Goal: Information Seeking & Learning: Check status

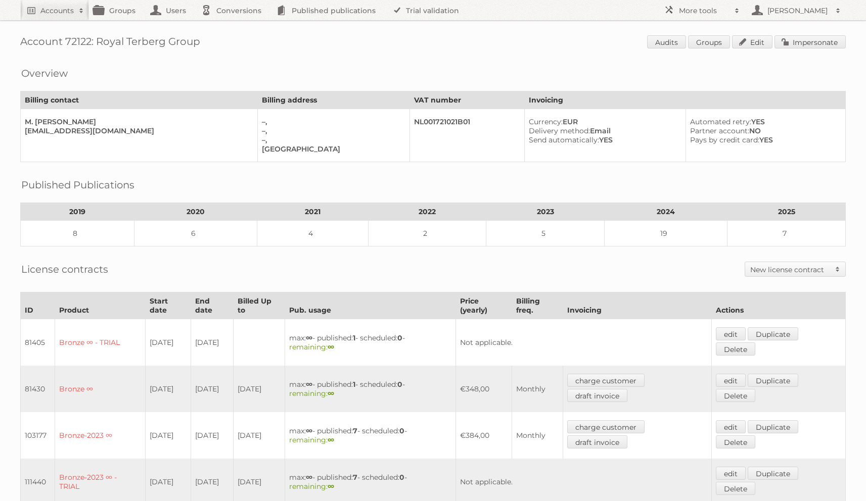
scroll to position [272, 0]
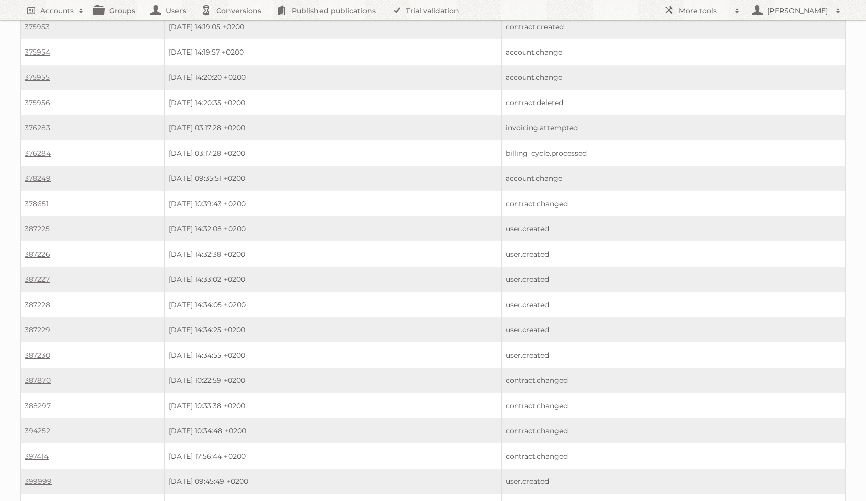
scroll to position [754, 0]
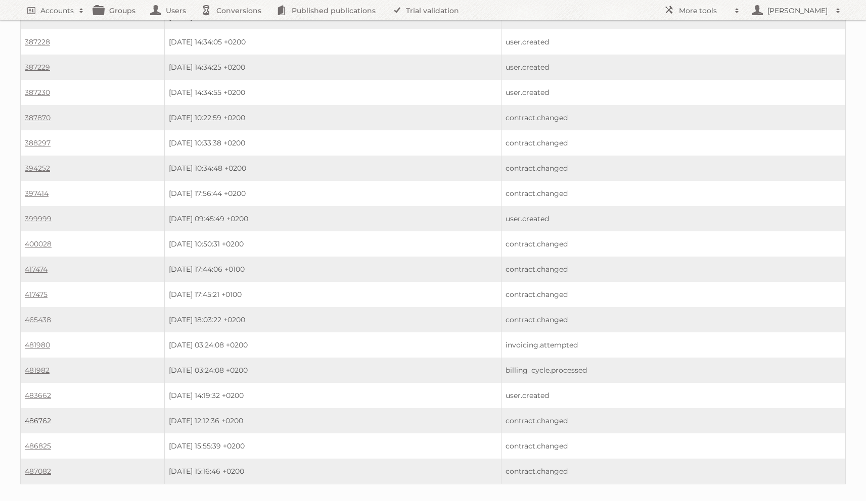
click at [42, 416] on link "486762" at bounding box center [38, 420] width 26 height 9
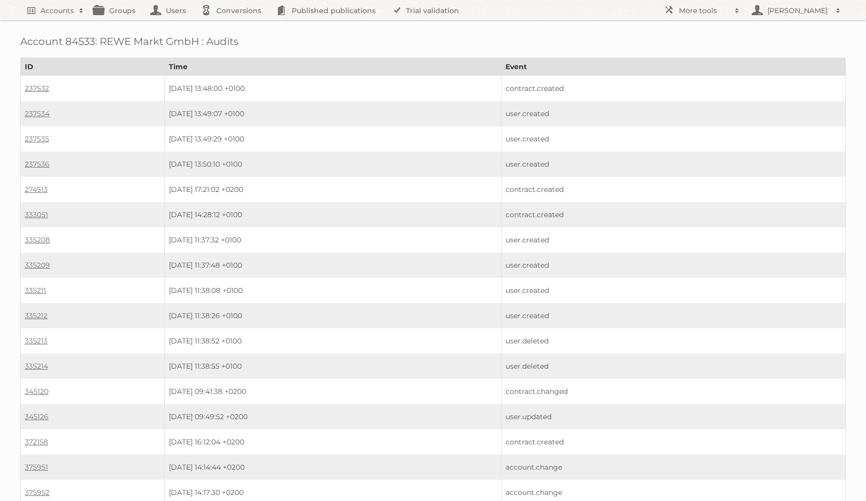
scroll to position [754, 0]
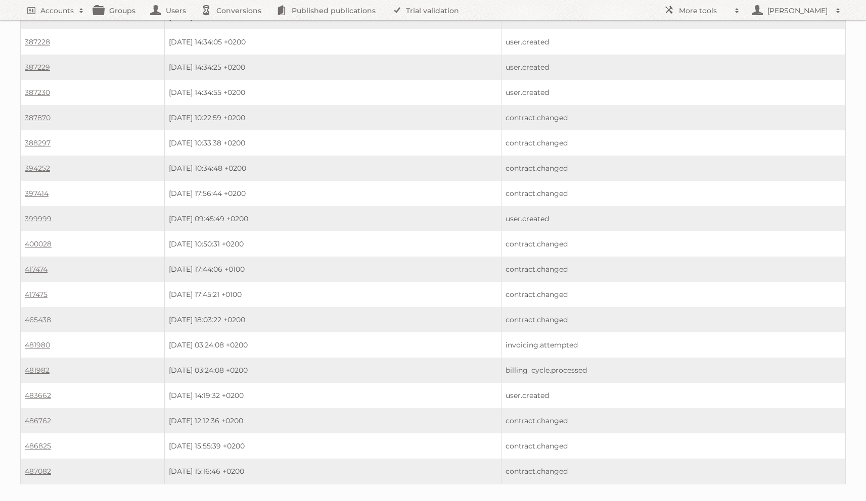
click at [39, 434] on td "486825" at bounding box center [93, 446] width 144 height 25
click at [39, 442] on link "486825" at bounding box center [38, 446] width 26 height 9
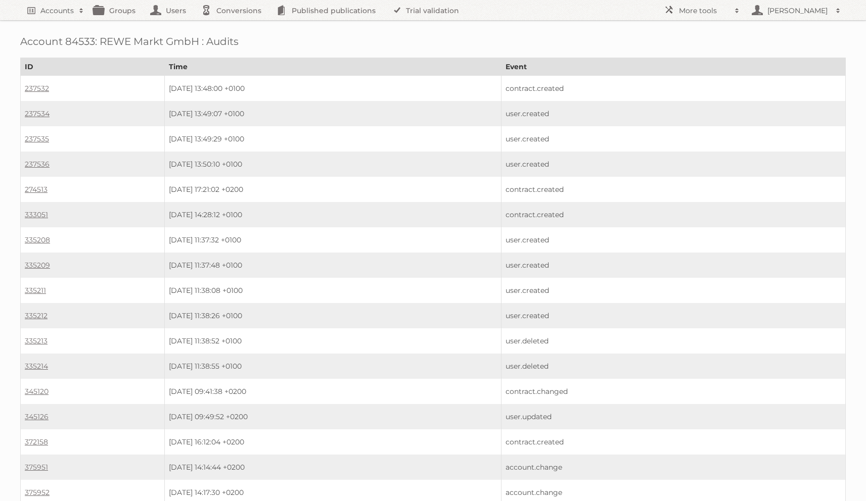
scroll to position [754, 0]
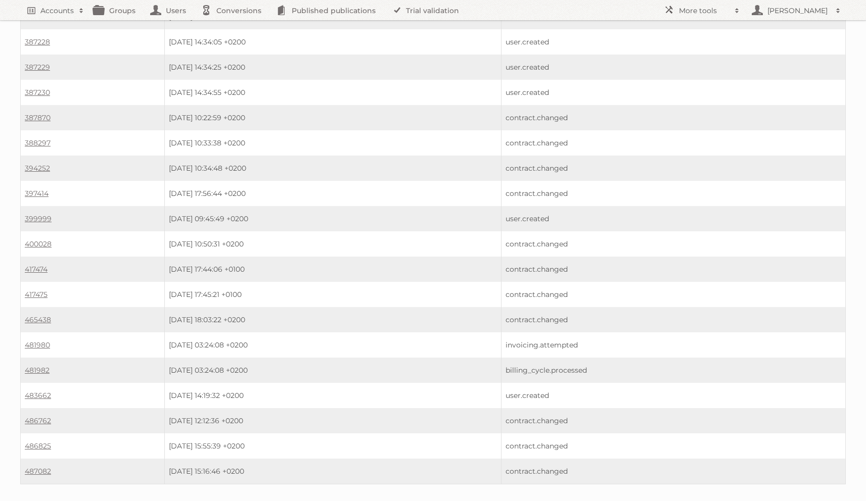
click at [31, 459] on td "487082" at bounding box center [93, 472] width 144 height 26
click at [32, 467] on link "487082" at bounding box center [38, 471] width 26 height 9
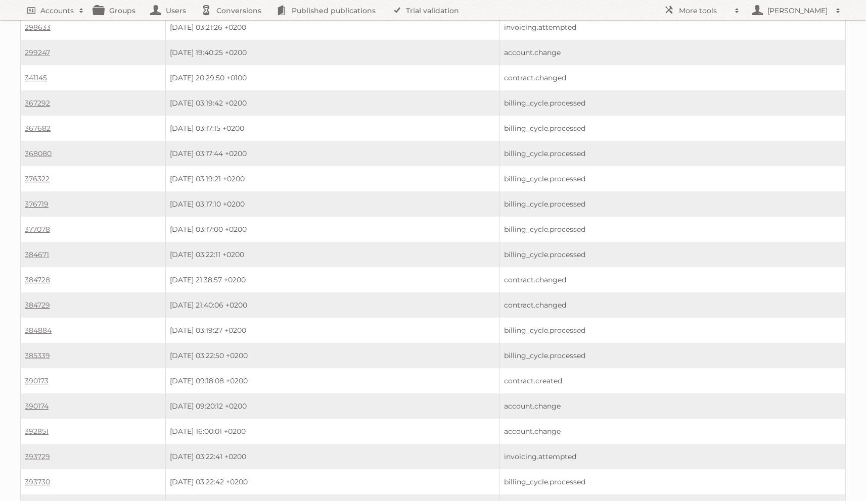
scroll to position [531, 0]
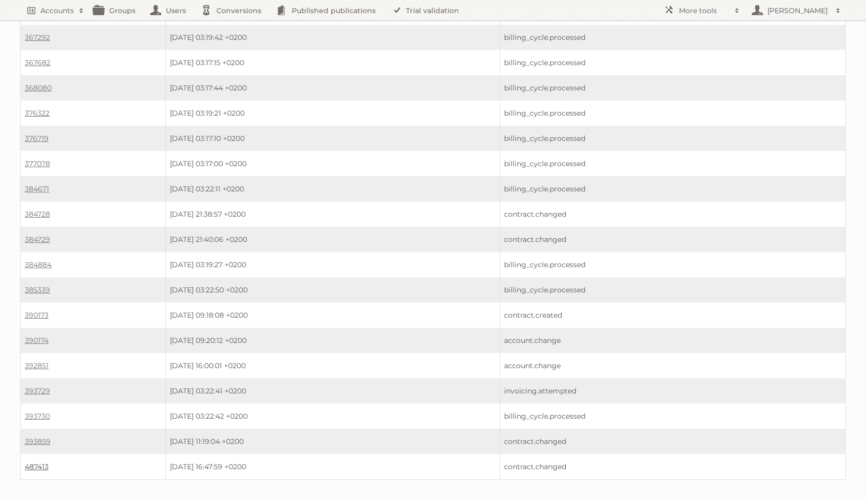
click at [45, 462] on link "487413" at bounding box center [37, 466] width 24 height 9
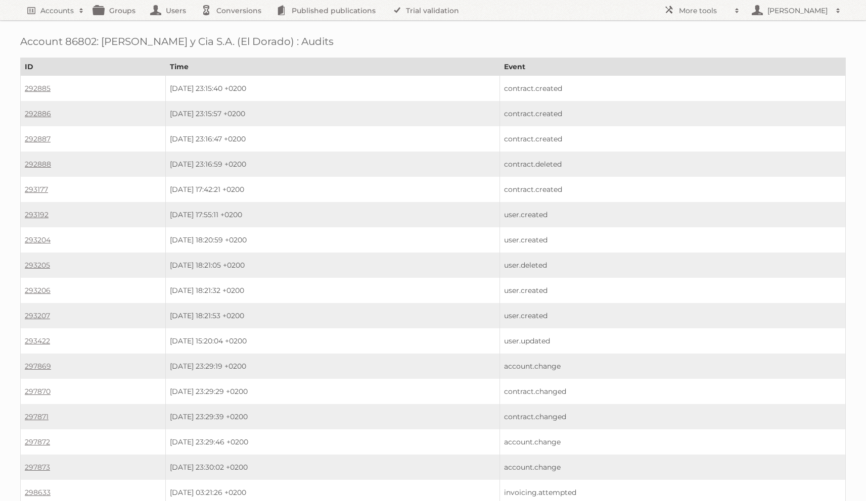
scroll to position [531, 0]
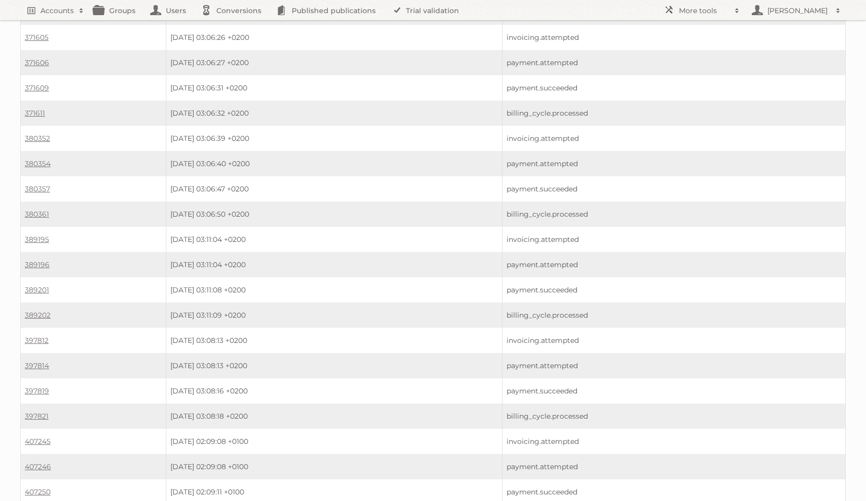
scroll to position [5334, 0]
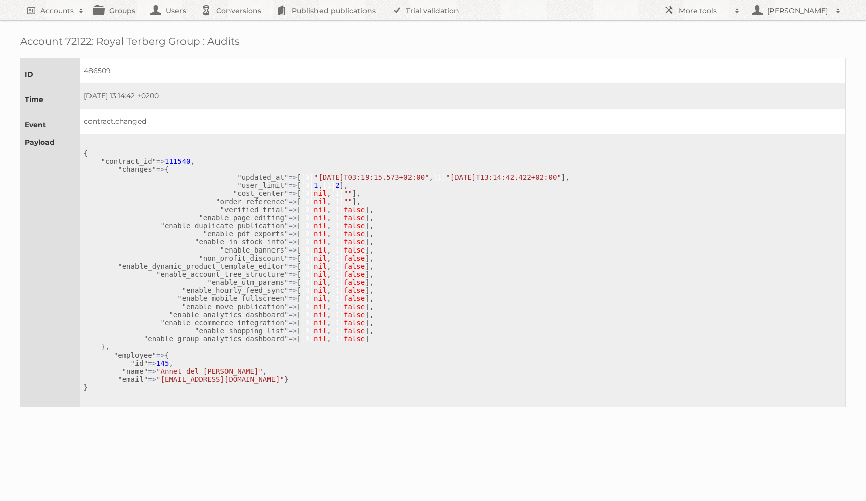
scroll to position [19, 0]
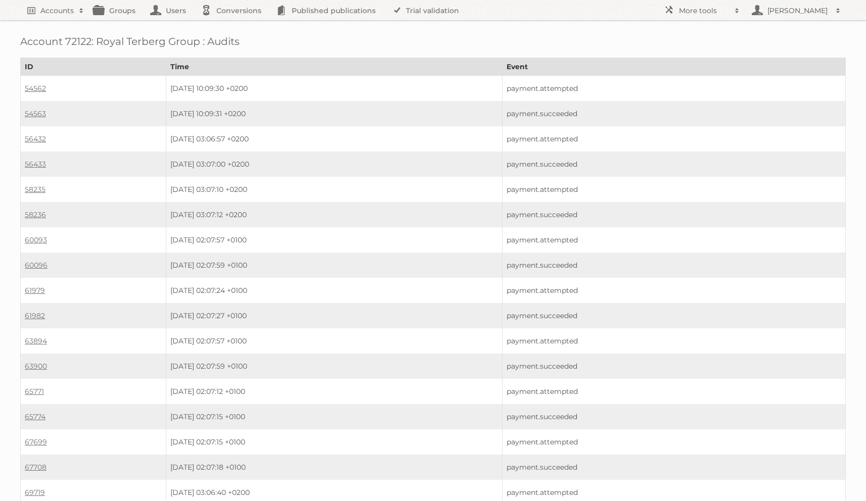
scroll to position [5334, 0]
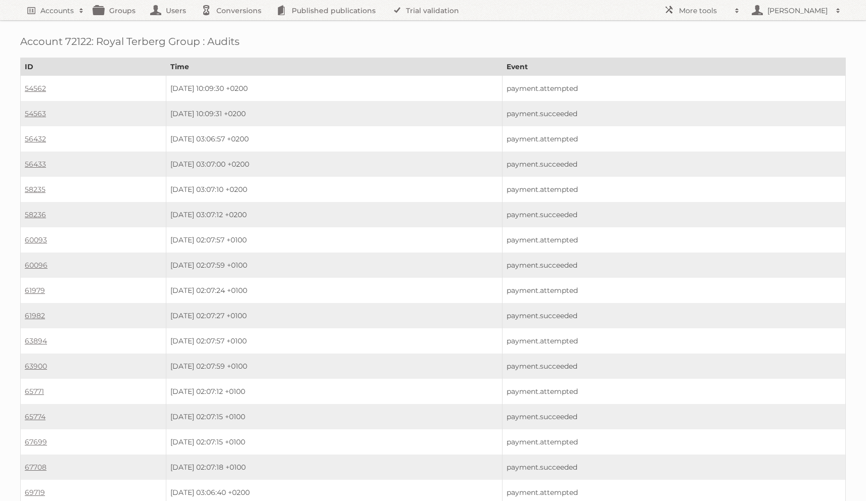
scroll to position [5334, 0]
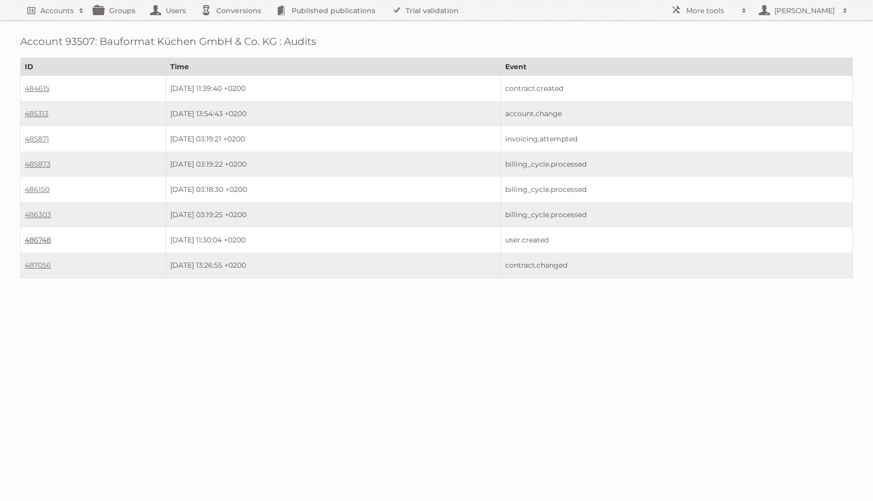
click at [36, 236] on link "486748" at bounding box center [38, 239] width 26 height 9
click at [33, 261] on link "487056" at bounding box center [38, 265] width 26 height 9
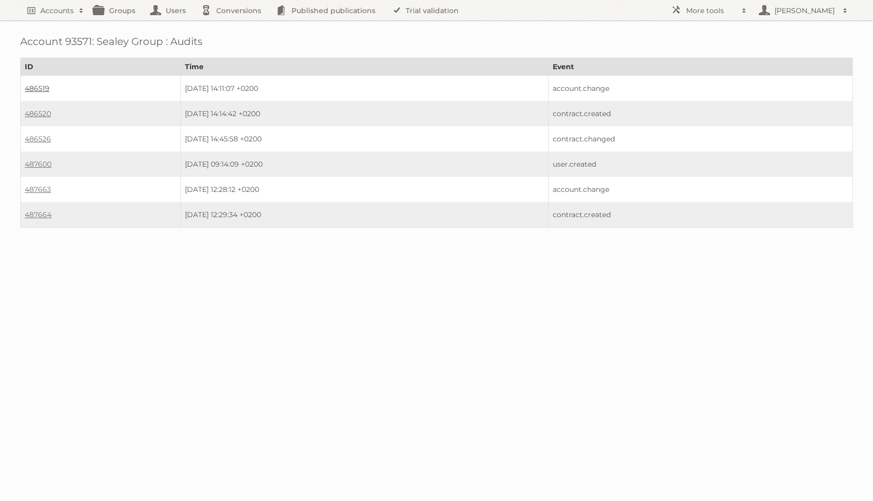
click at [35, 87] on link "486519" at bounding box center [37, 88] width 25 height 9
click at [38, 111] on link "486520" at bounding box center [38, 113] width 26 height 9
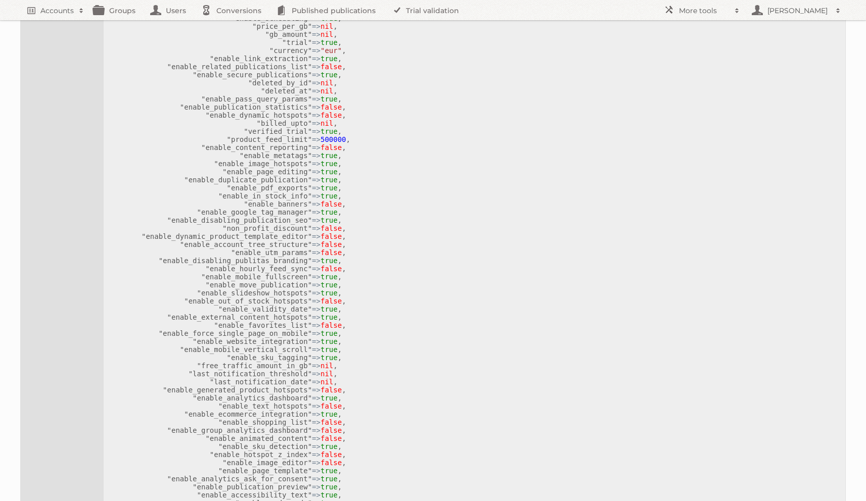
scroll to position [232, 0]
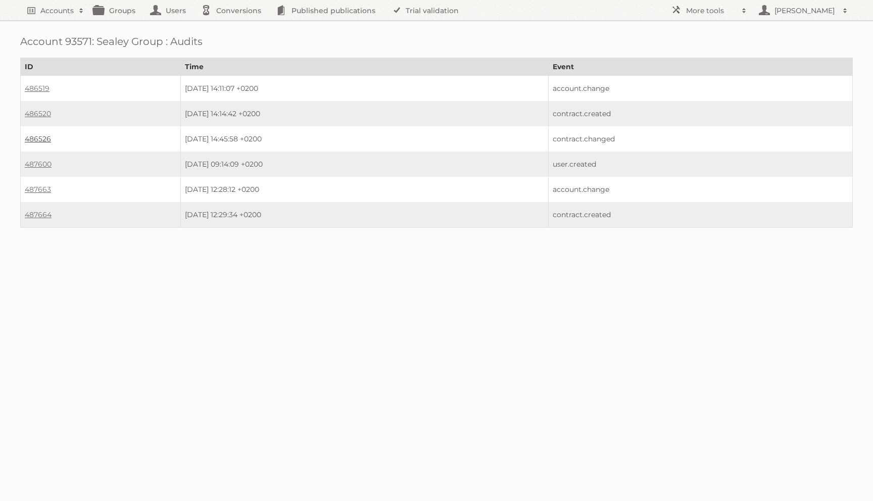
click at [40, 138] on link "486526" at bounding box center [38, 138] width 26 height 9
click at [39, 119] on td "486520" at bounding box center [101, 113] width 160 height 25
click at [38, 114] on link "486520" at bounding box center [38, 113] width 26 height 9
click at [36, 155] on td "487600" at bounding box center [101, 164] width 160 height 25
click at [36, 160] on link "487600" at bounding box center [38, 164] width 27 height 9
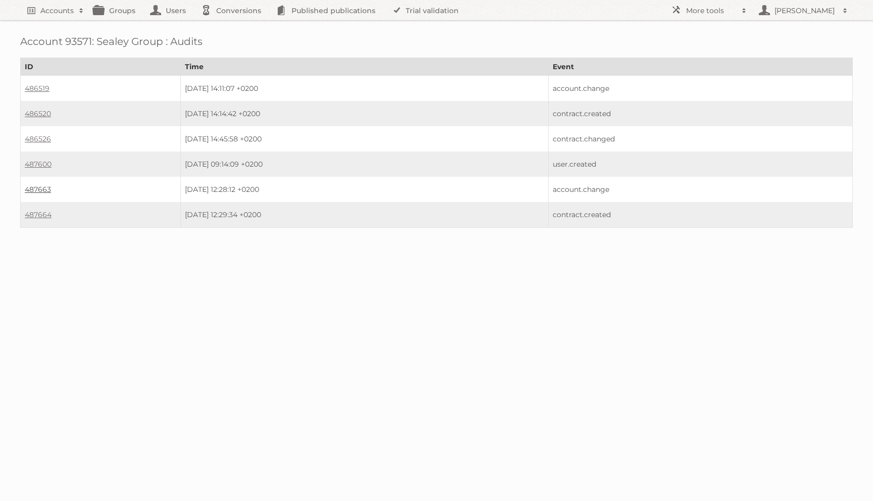
click at [34, 187] on link "487663" at bounding box center [38, 189] width 26 height 9
click at [36, 207] on td "487664" at bounding box center [101, 215] width 160 height 26
click at [36, 210] on link "487664" at bounding box center [38, 214] width 27 height 9
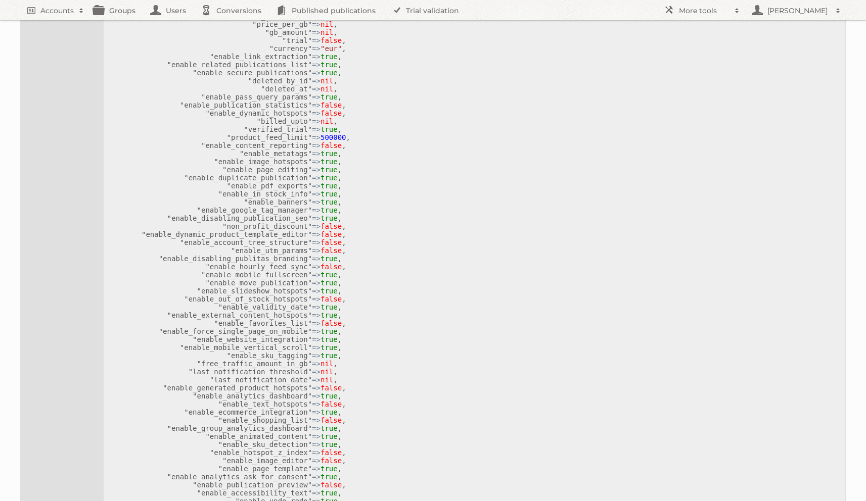
scroll to position [552, 0]
